Goal: Task Accomplishment & Management: Complete application form

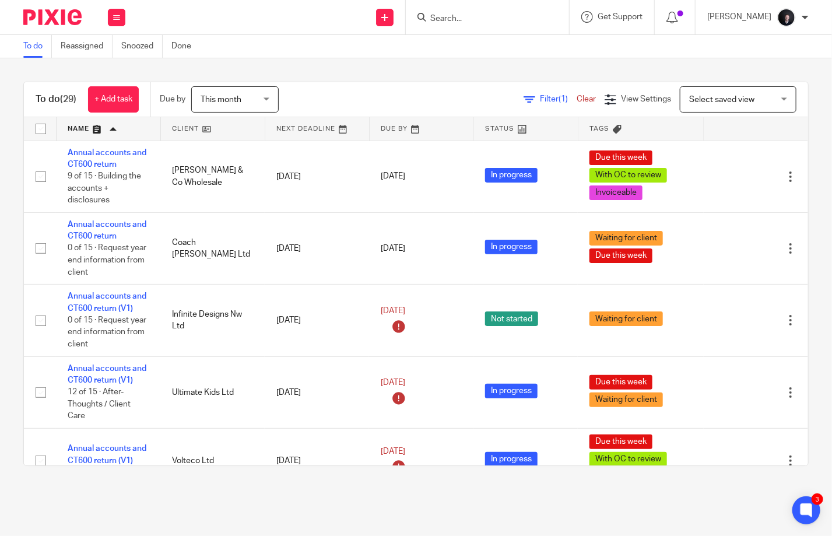
click at [47, 17] on img at bounding box center [52, 17] width 58 height 16
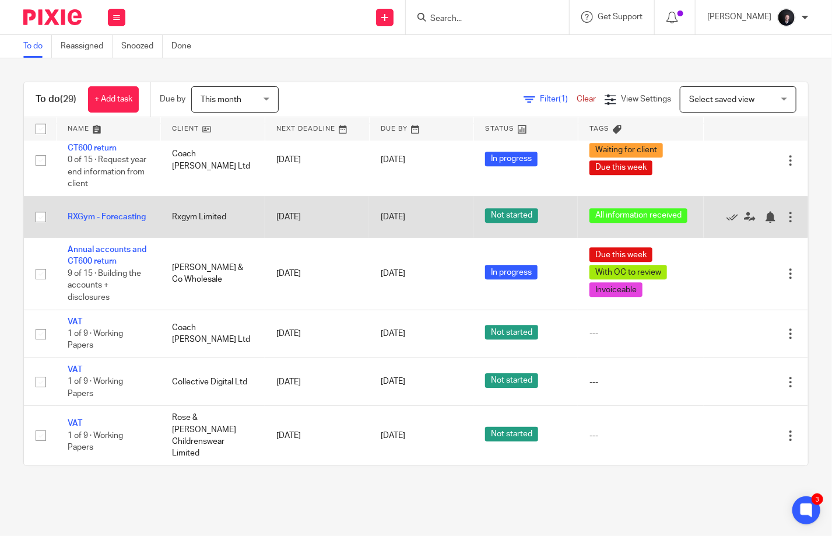
scroll to position [1544, 0]
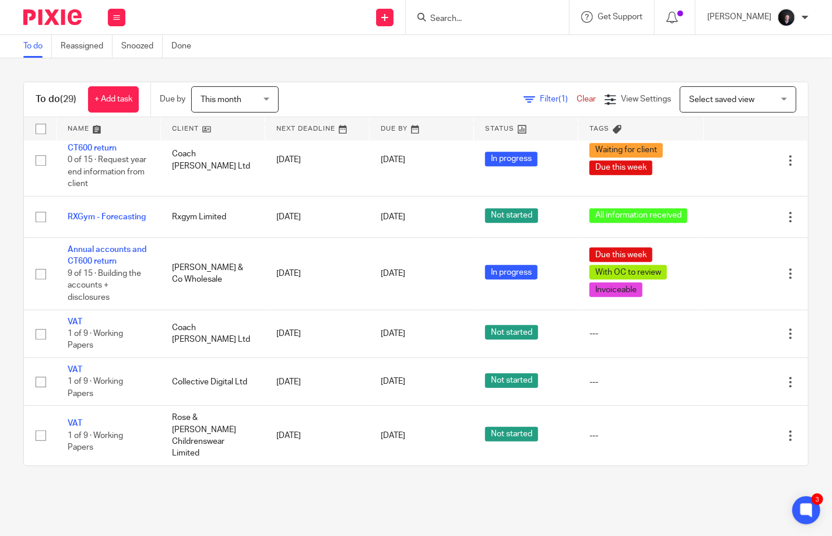
click at [540, 100] on span "Filter (1)" at bounding box center [558, 99] width 37 height 8
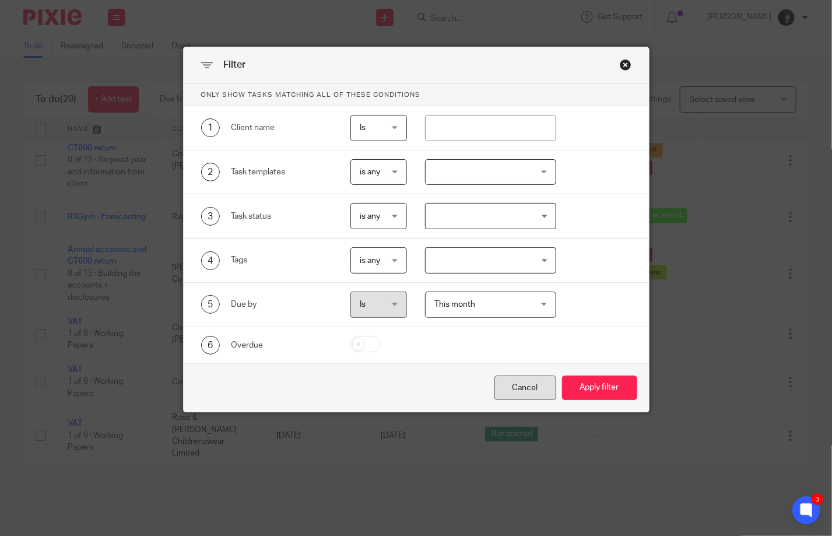
click at [518, 390] on div "Cancel" at bounding box center [525, 387] width 62 height 25
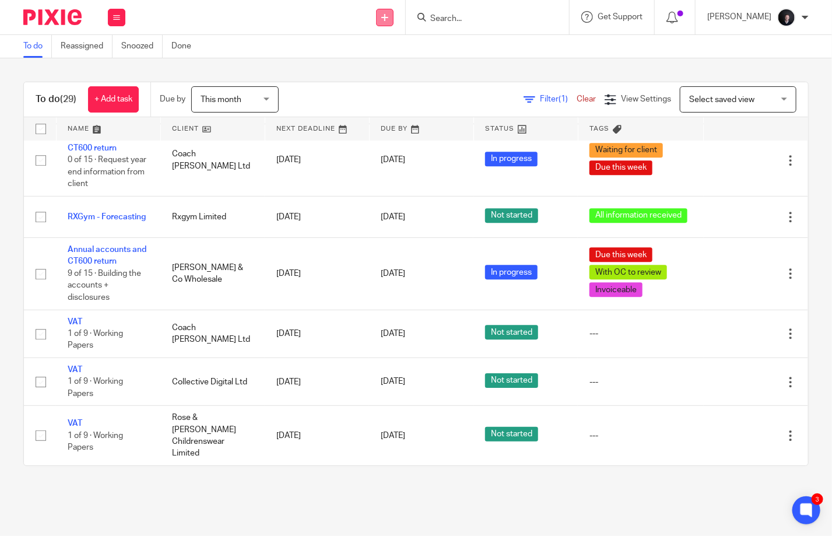
click at [393, 22] on link at bounding box center [384, 17] width 17 height 17
click at [389, 73] on link "Create task" at bounding box center [402, 71] width 82 height 17
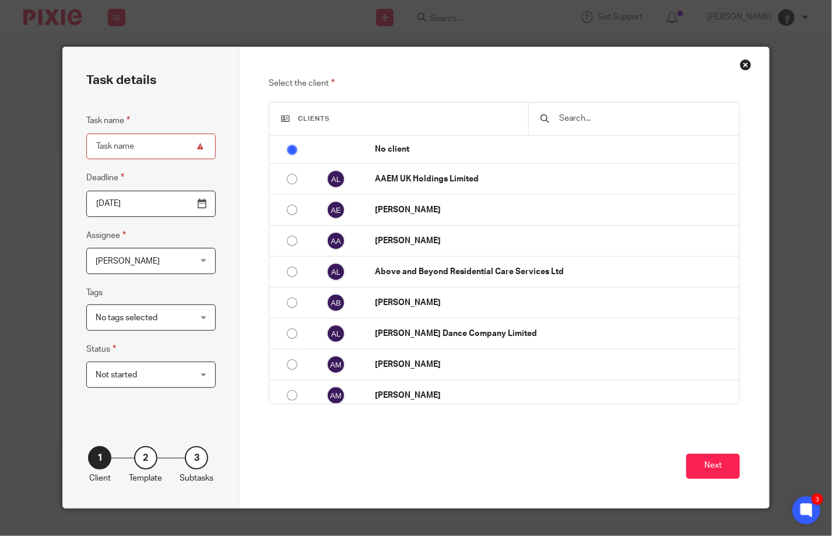
click at [581, 122] on input "text" at bounding box center [643, 118] width 170 height 13
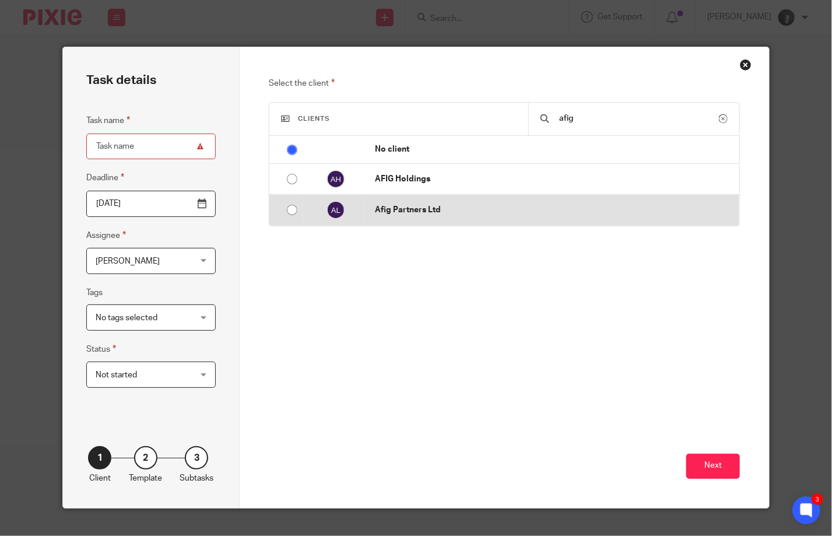
type input "afig"
click at [383, 204] on p "Afig Partners Ltd" at bounding box center [554, 210] width 358 height 12
radio input "false"
radio input "true"
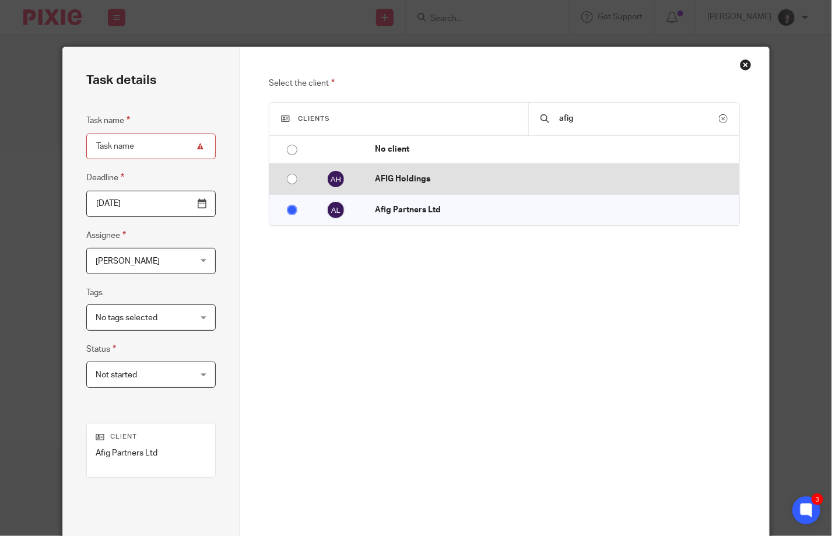
click at [294, 185] on input "radio" at bounding box center [292, 179] width 22 height 22
radio input "false"
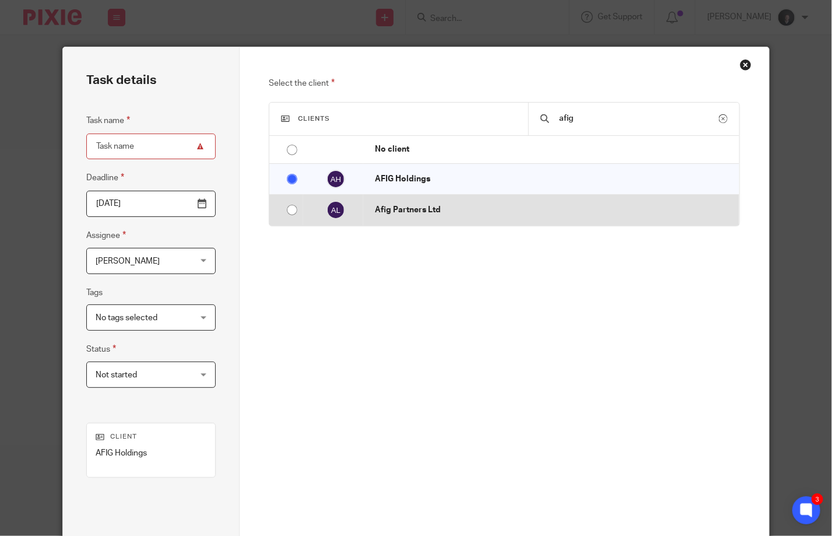
click at [352, 211] on td at bounding box center [333, 210] width 60 height 31
radio input "true"
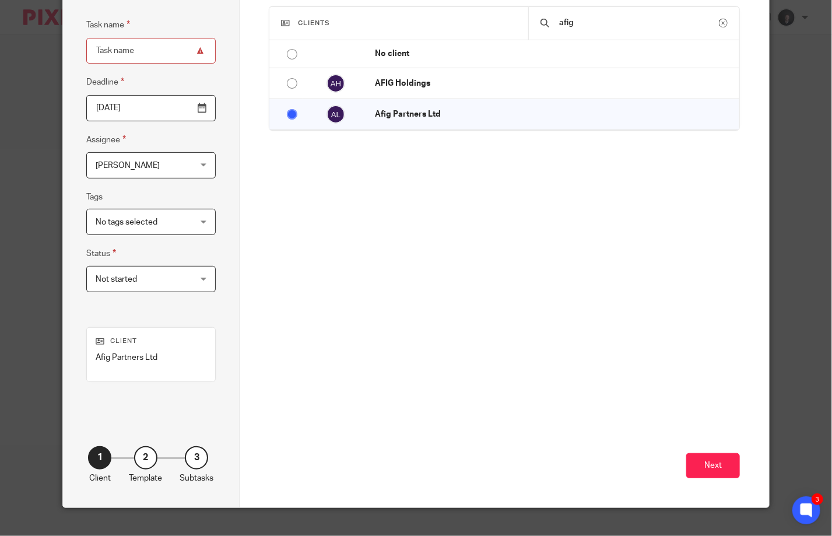
scroll to position [113, 0]
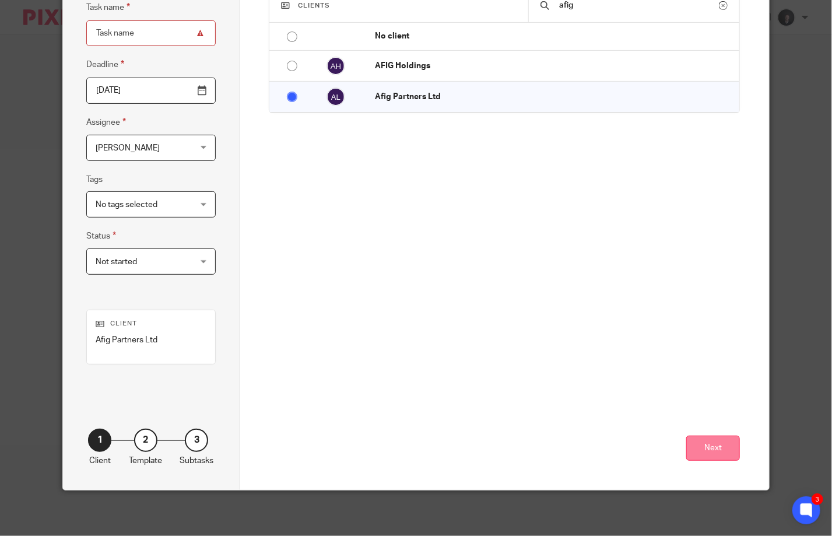
click at [719, 444] on button "Next" at bounding box center [713, 447] width 54 height 25
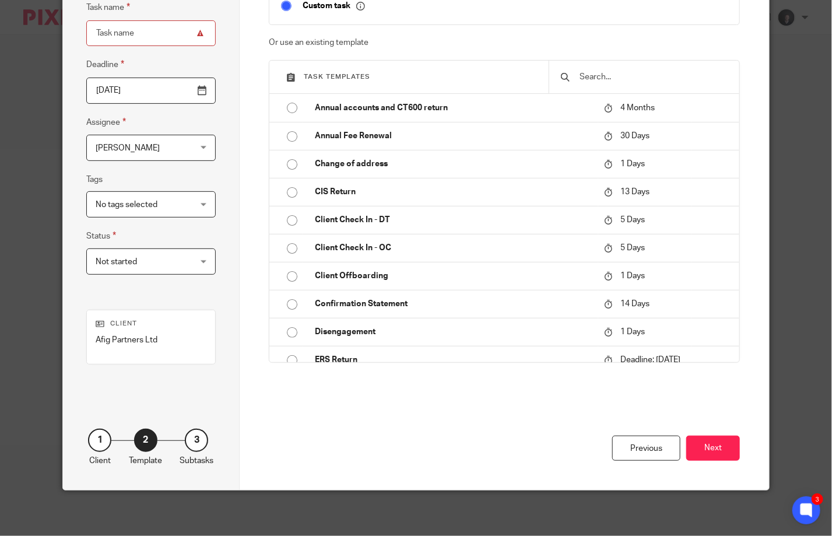
click at [124, 27] on input "Task name" at bounding box center [150, 33] width 129 height 26
type input "AFIG Offboard"
click at [610, 79] on input "text" at bounding box center [652, 77] width 149 height 13
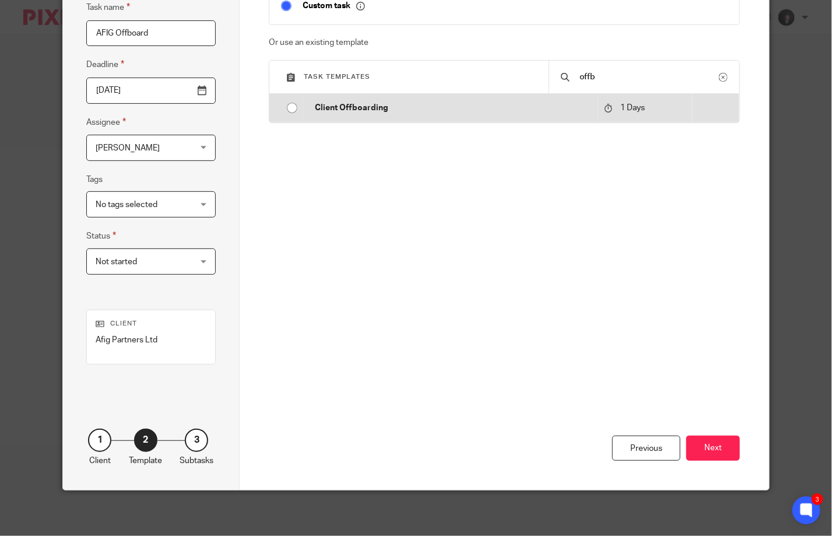
type input "offb"
click at [281, 112] on input "radio" at bounding box center [292, 108] width 22 height 22
type input "2025-08-19"
checkbox input "false"
radio input "false"
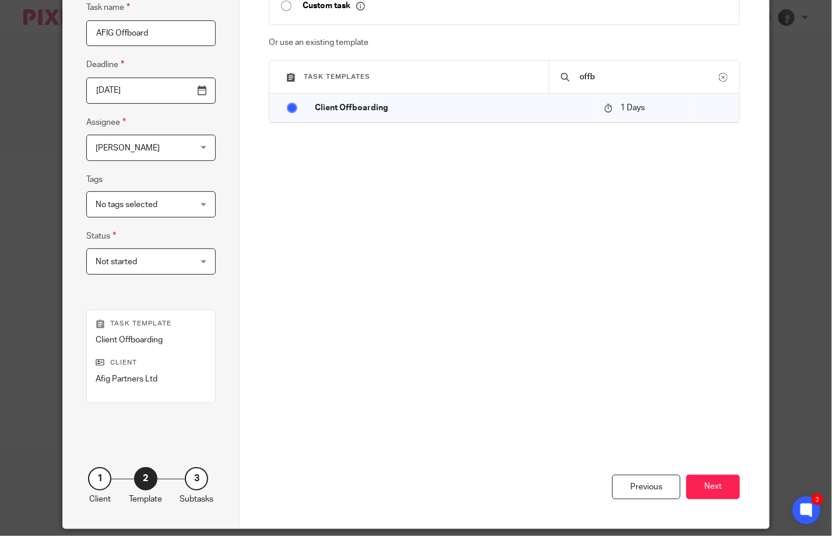
click at [170, 156] on span "[PERSON_NAME]" at bounding box center [144, 147] width 96 height 24
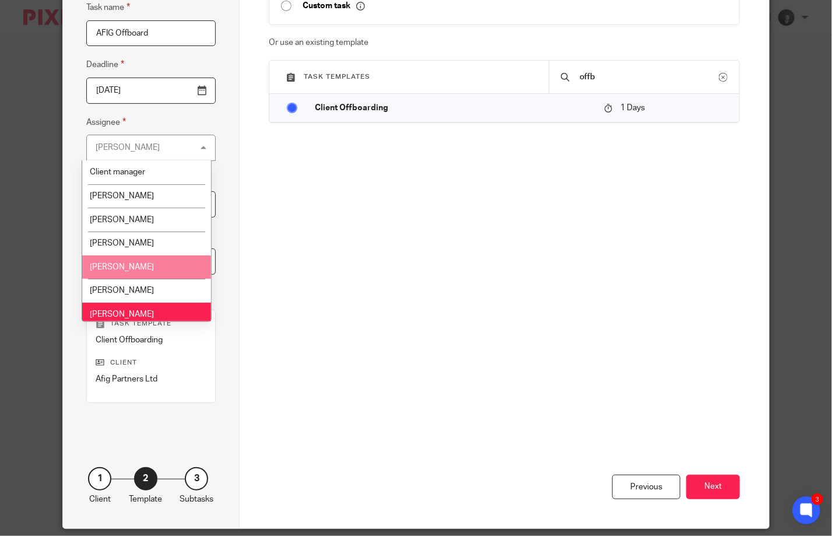
click at [132, 271] on span "Loz Whitton" at bounding box center [122, 267] width 64 height 8
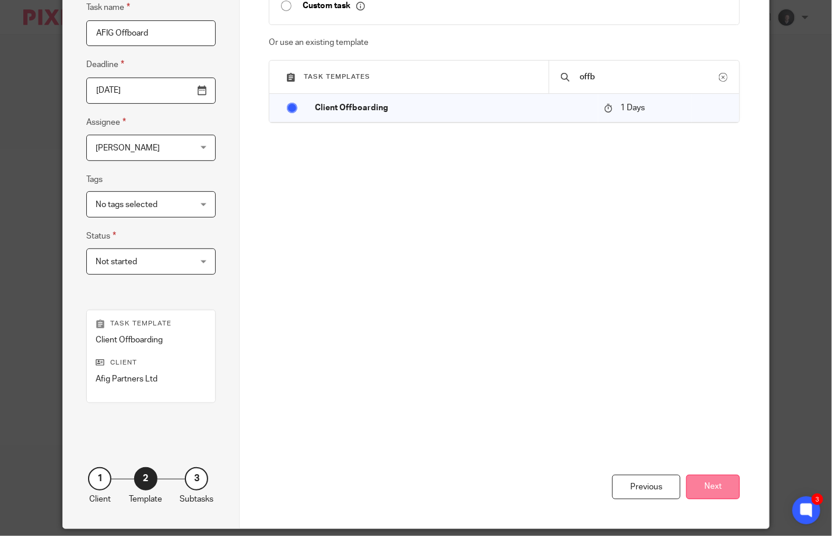
click at [706, 483] on button "Next" at bounding box center [713, 486] width 54 height 25
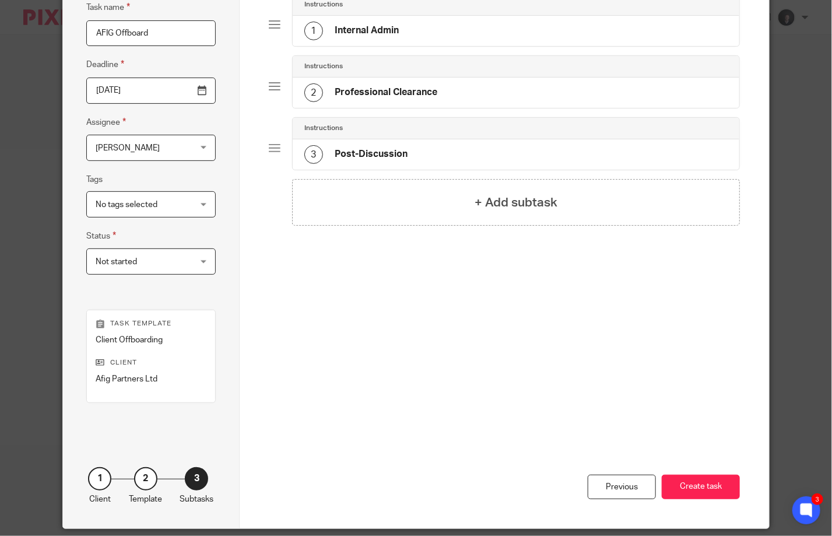
click at [402, 36] on div "1 Internal Admin" at bounding box center [516, 31] width 446 height 30
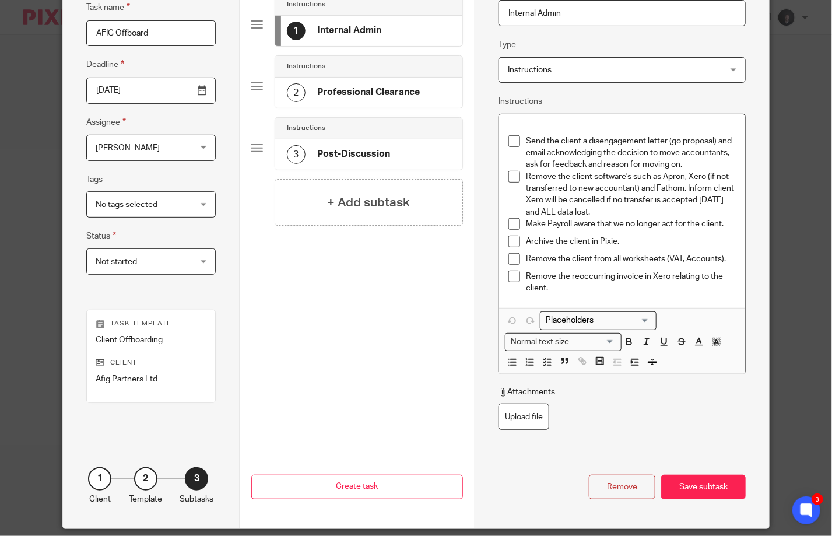
click at [508, 224] on span at bounding box center [514, 224] width 12 height 12
click at [513, 255] on span at bounding box center [514, 259] width 12 height 12
click at [510, 276] on span at bounding box center [514, 276] width 12 height 12
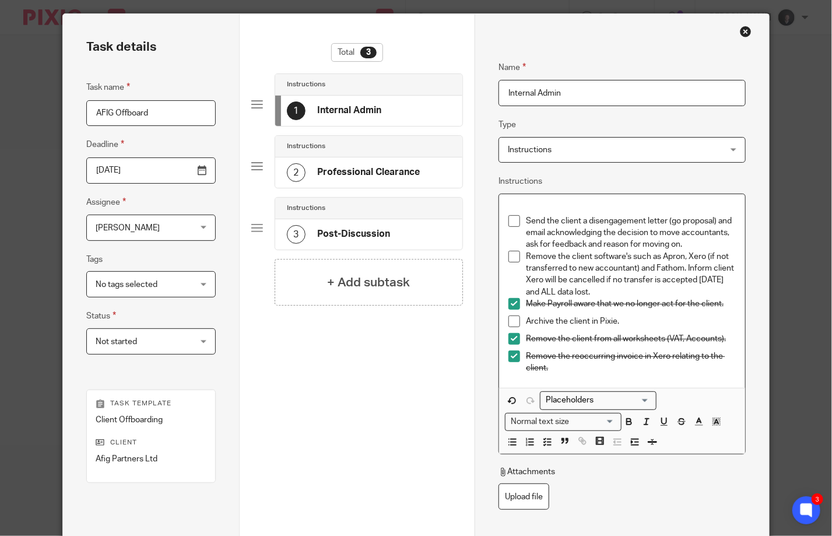
scroll to position [0, 0]
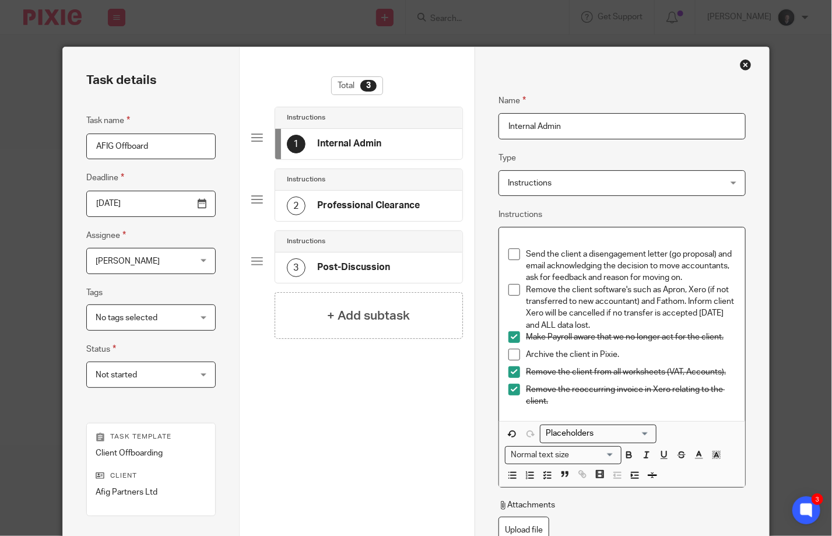
click at [347, 199] on h4 "Professional Clearance" at bounding box center [368, 205] width 103 height 12
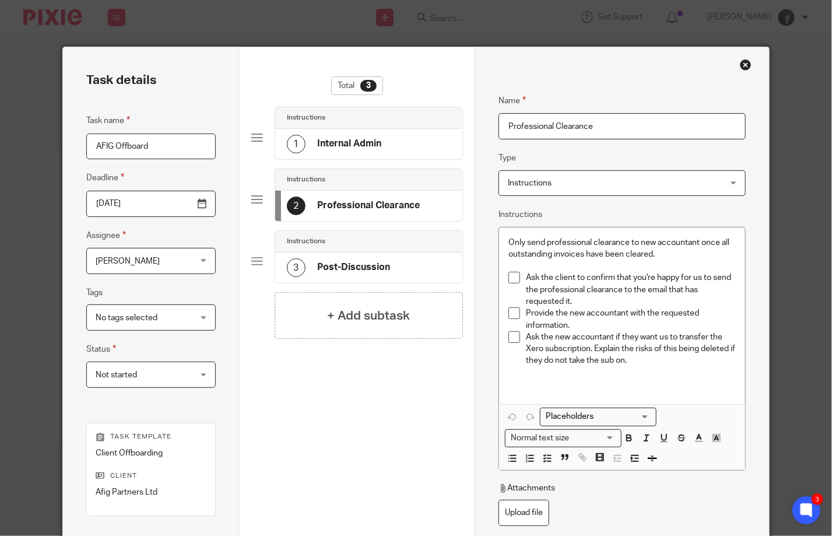
click at [365, 271] on h4 "Post-Discussion" at bounding box center [353, 267] width 73 height 12
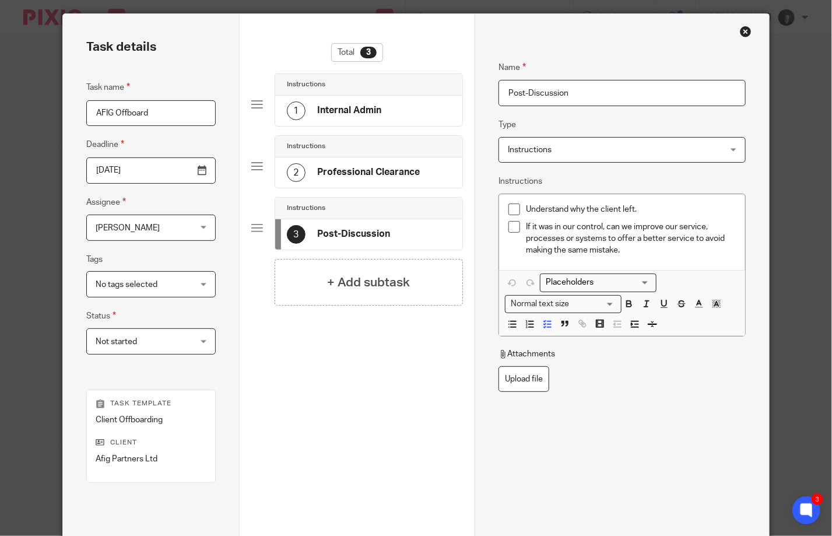
scroll to position [117, 0]
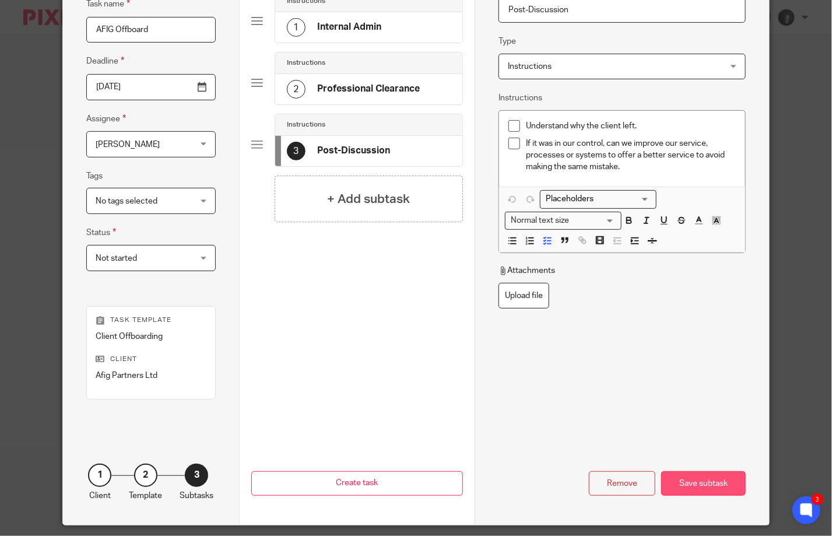
click at [689, 481] on div "Save subtask" at bounding box center [703, 483] width 85 height 25
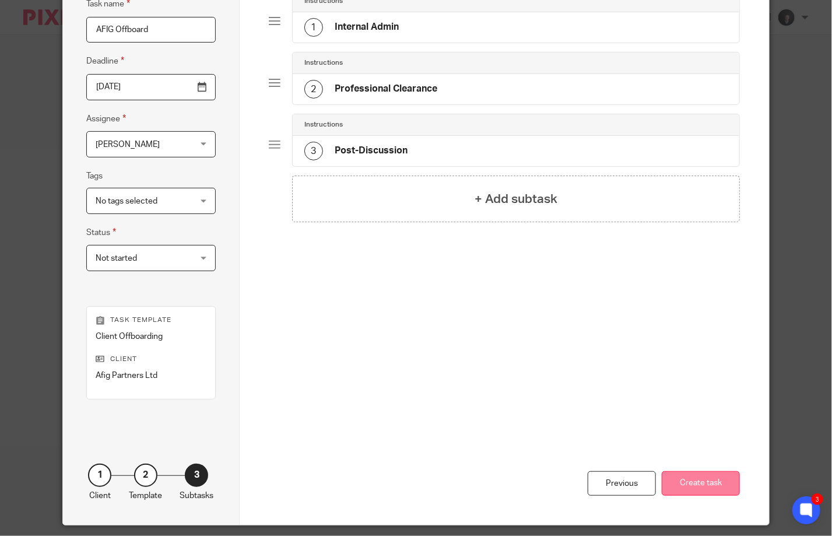
click at [688, 485] on button "Create task" at bounding box center [700, 483] width 78 height 25
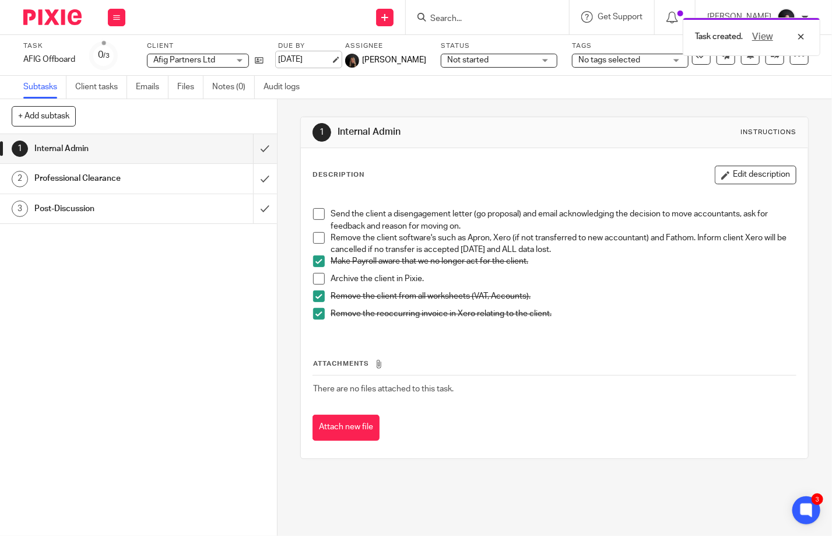
click at [307, 64] on link "19 Aug 2025" at bounding box center [304, 60] width 52 height 12
click at [38, 12] on img at bounding box center [52, 17] width 58 height 16
